Goal: Task Accomplishment & Management: Use online tool/utility

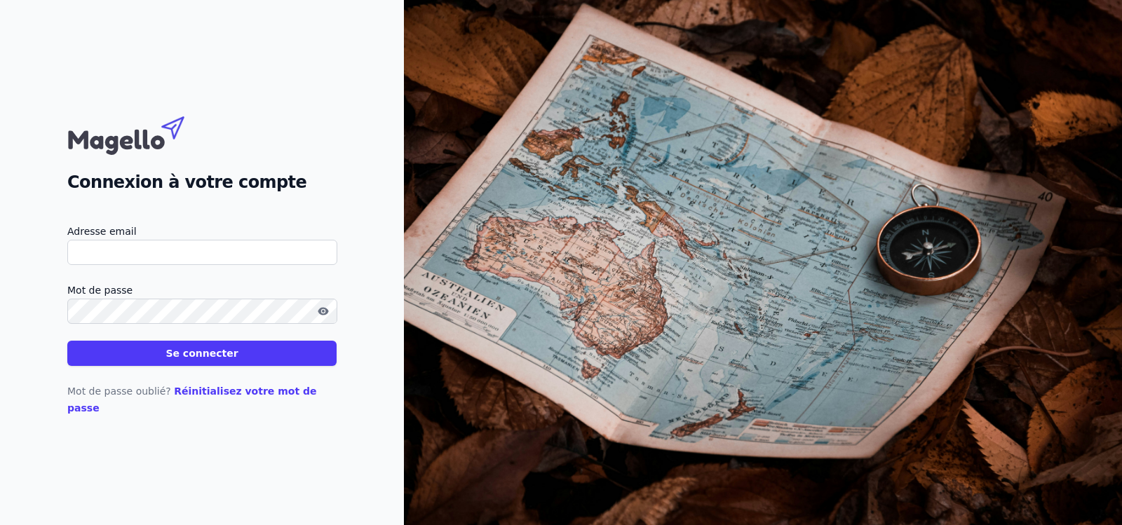
click at [446, 439] on img at bounding box center [763, 262] width 718 height 525
drag, startPoint x: 0, startPoint y: 0, endPoint x: 395, endPoint y: 410, distance: 569.0
click at [446, 439] on img at bounding box center [763, 262] width 718 height 525
click at [907, 72] on img at bounding box center [763, 262] width 718 height 525
